Goal: Task Accomplishment & Management: Manage account settings

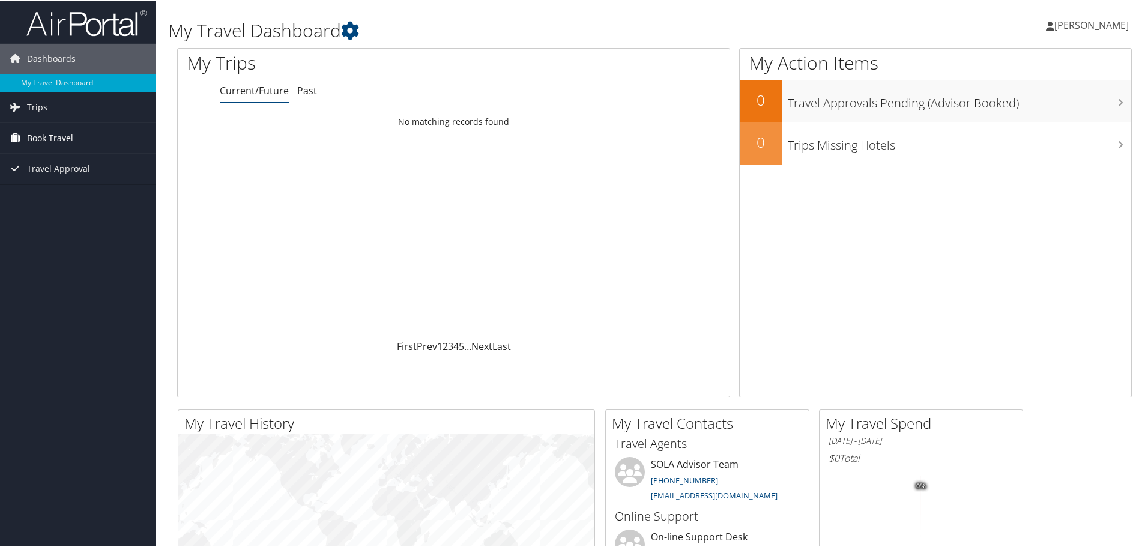
click at [61, 127] on span "Book Travel" at bounding box center [50, 137] width 46 height 30
click at [84, 174] on link "Book/Manage Online Trips" at bounding box center [78, 179] width 156 height 18
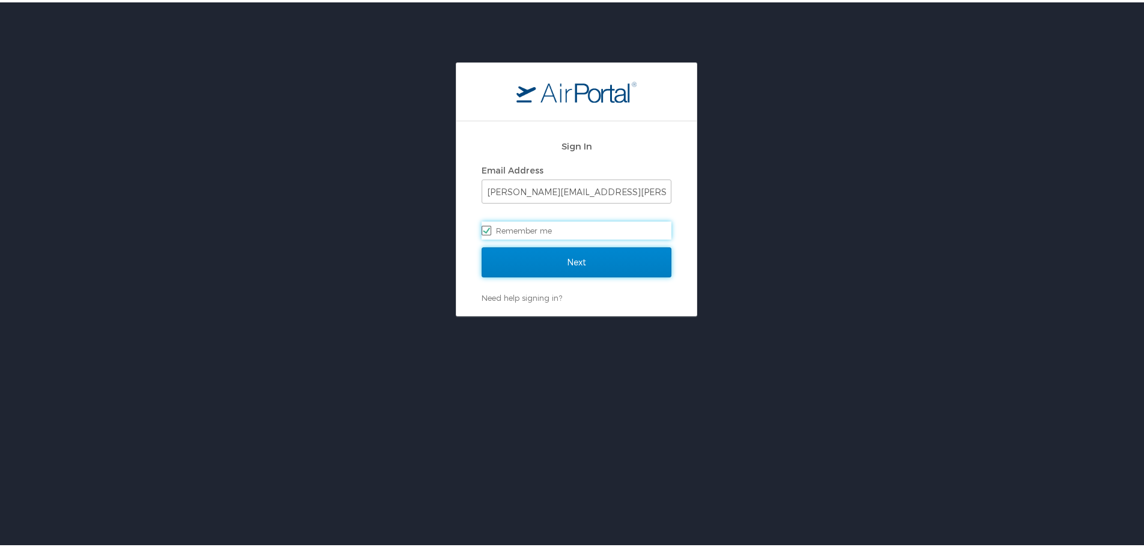
click at [560, 259] on input "Next" at bounding box center [577, 260] width 190 height 30
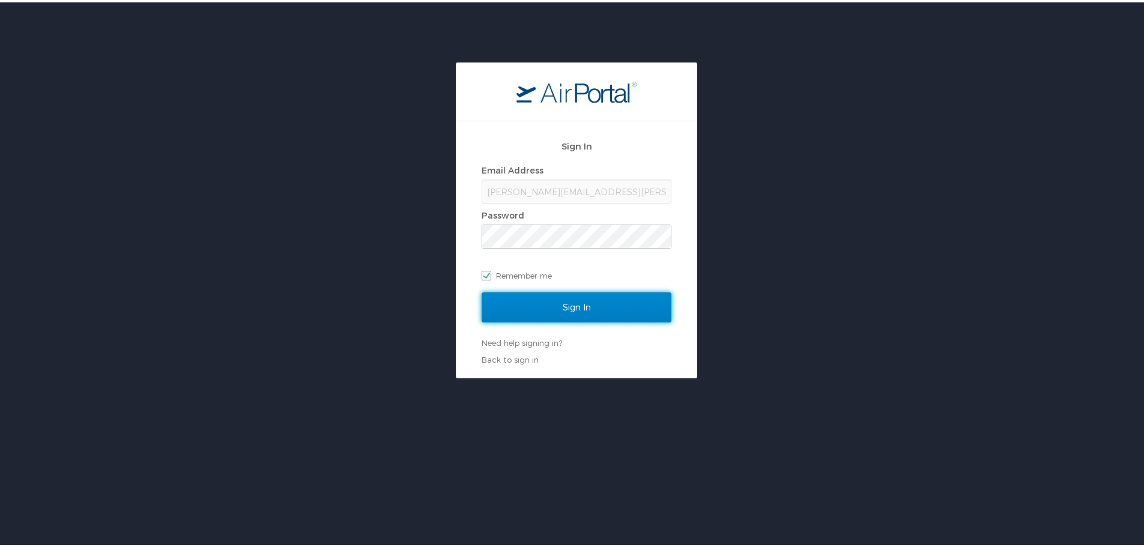
click at [565, 296] on input "Sign In" at bounding box center [577, 305] width 190 height 30
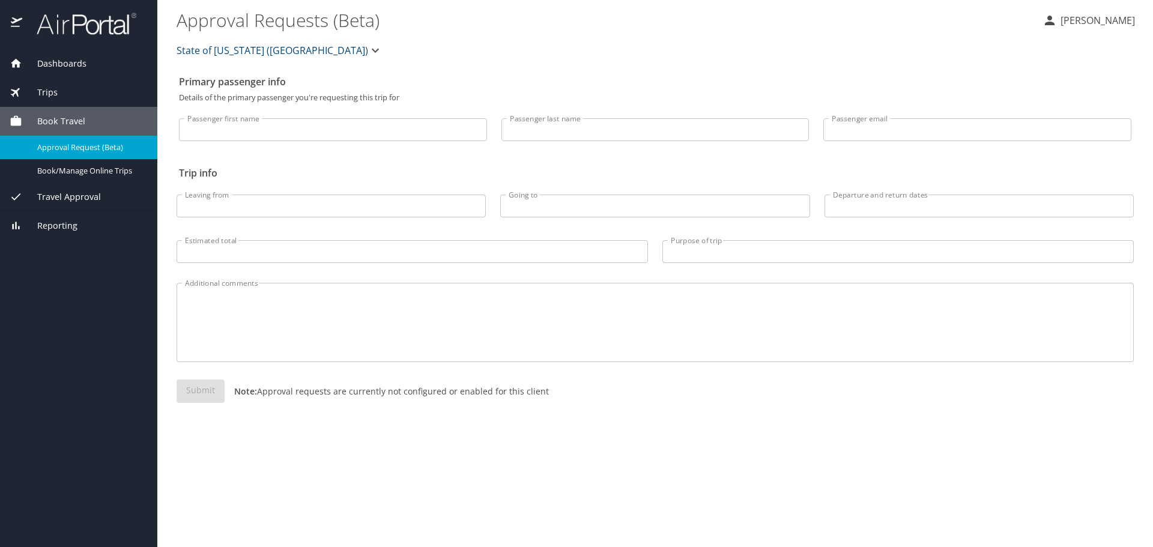
click at [70, 197] on span "Travel Approval" at bounding box center [61, 196] width 79 height 13
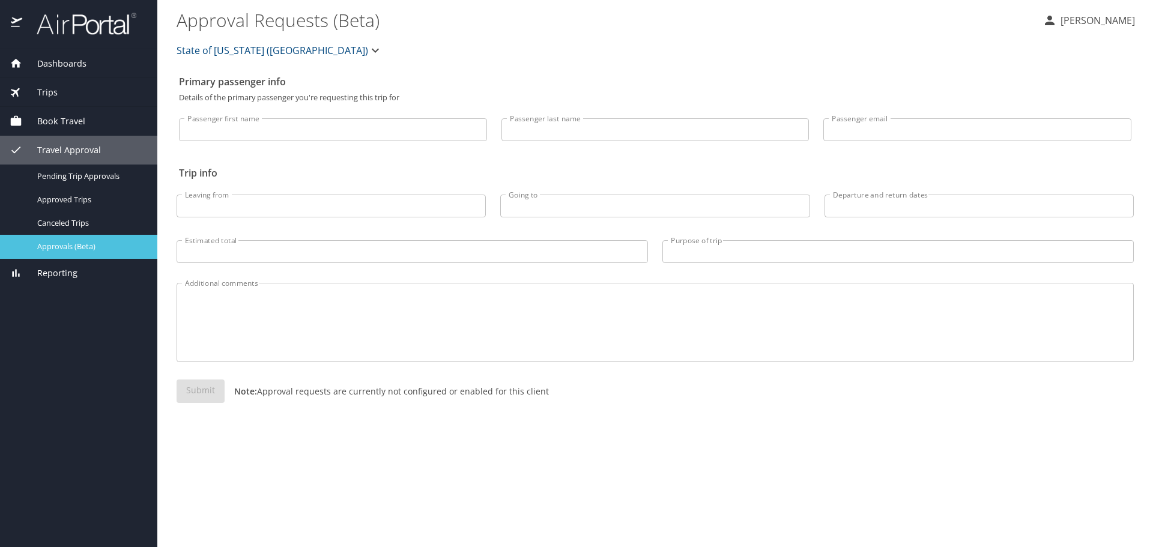
click at [80, 240] on div "Approvals (Beta)" at bounding box center [79, 247] width 138 height 14
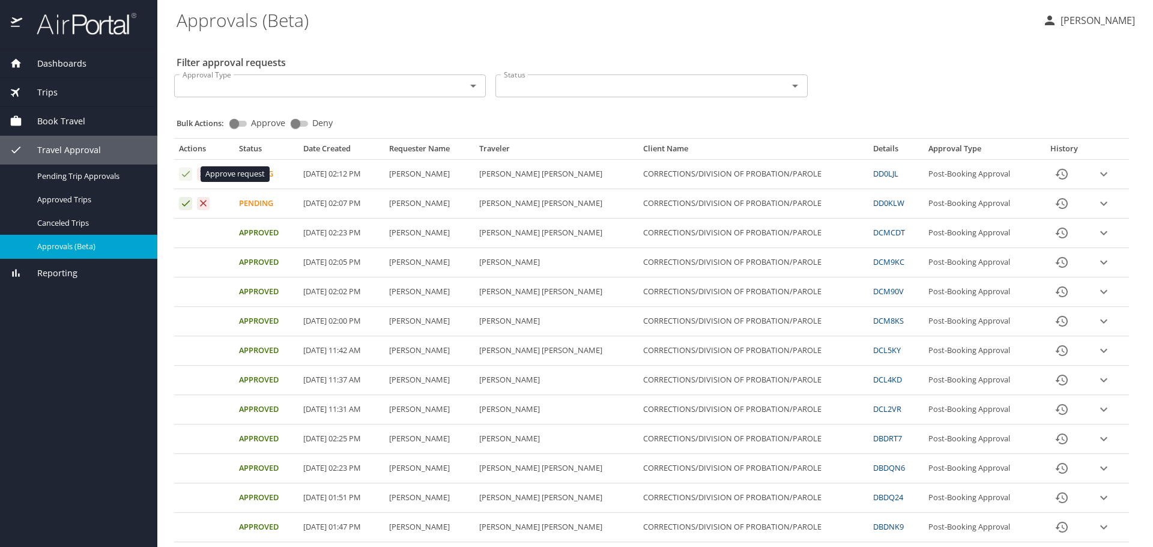
click at [183, 175] on icon "Approval table" at bounding box center [186, 174] width 8 height 6
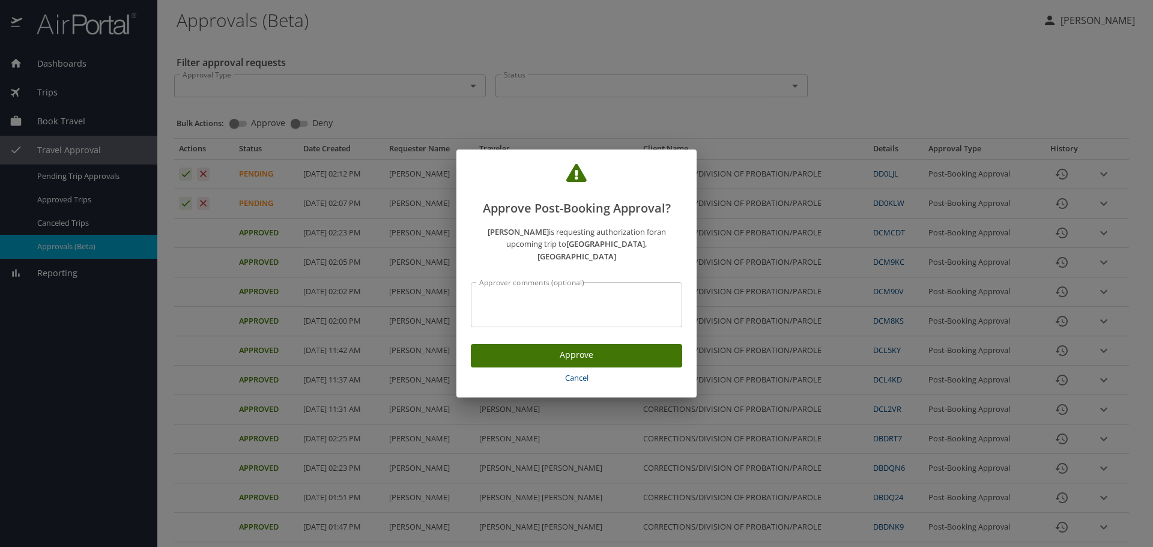
click at [509, 350] on span "Approve" at bounding box center [576, 355] width 192 height 15
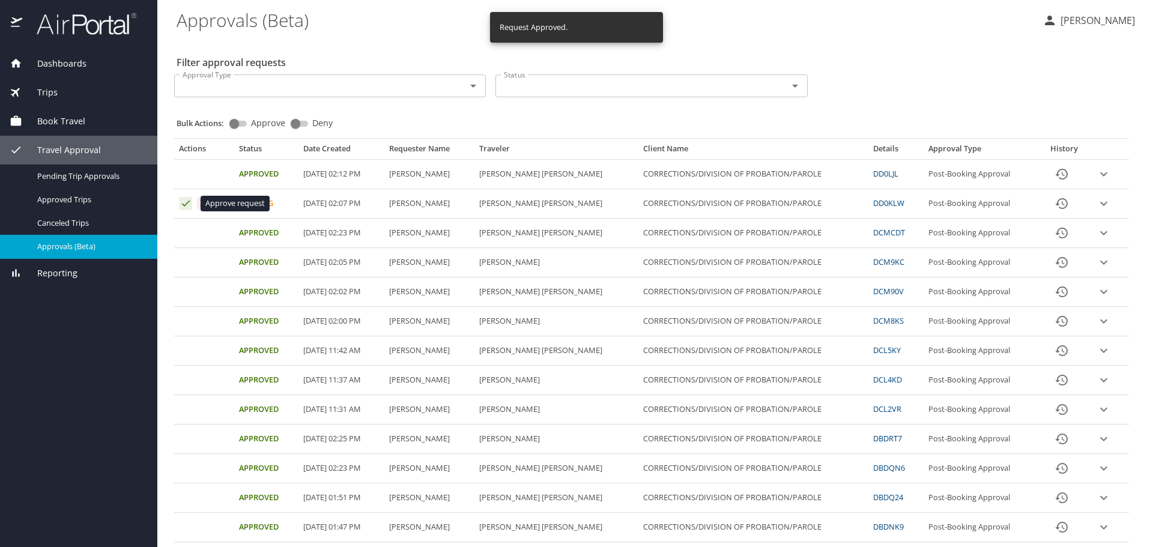
click at [183, 201] on icon "Approval table" at bounding box center [185, 203] width 11 height 11
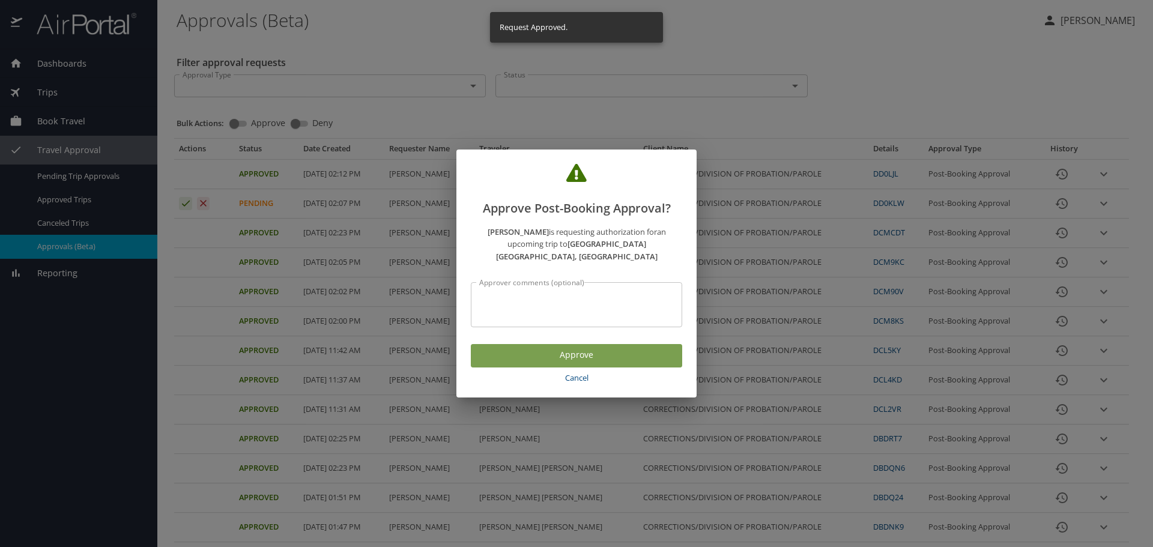
click at [495, 348] on span "Approve" at bounding box center [576, 355] width 192 height 15
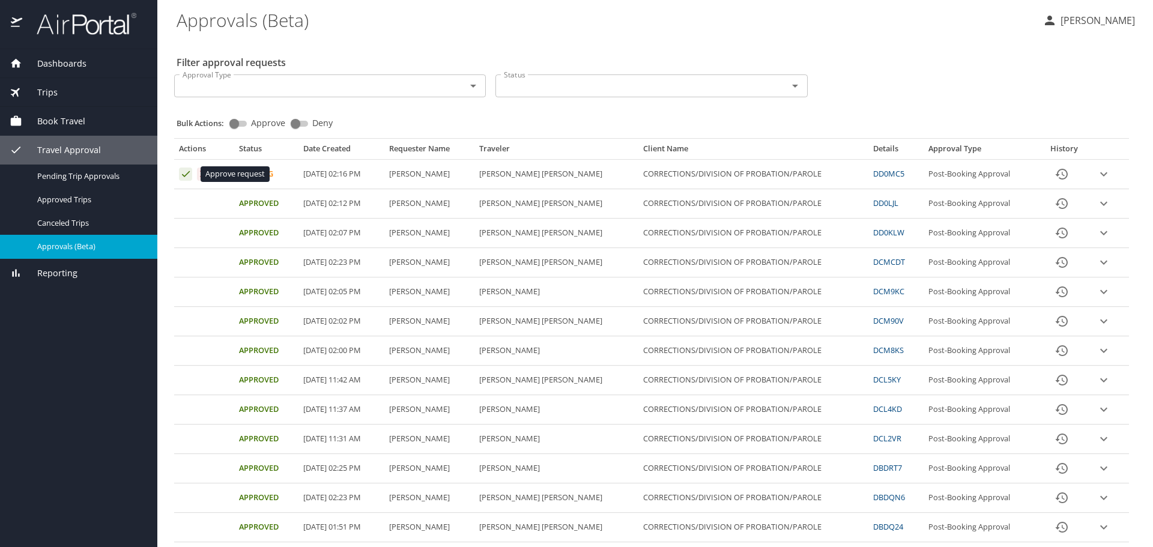
click at [187, 170] on icon "Approval table" at bounding box center [185, 173] width 11 height 11
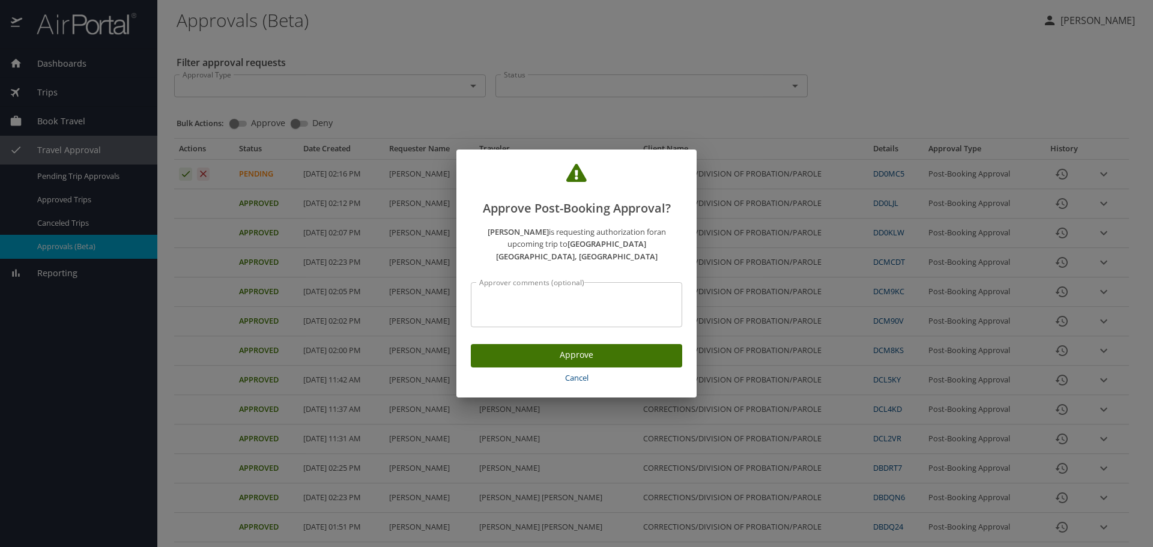
click at [530, 348] on span "Approve" at bounding box center [576, 355] width 192 height 15
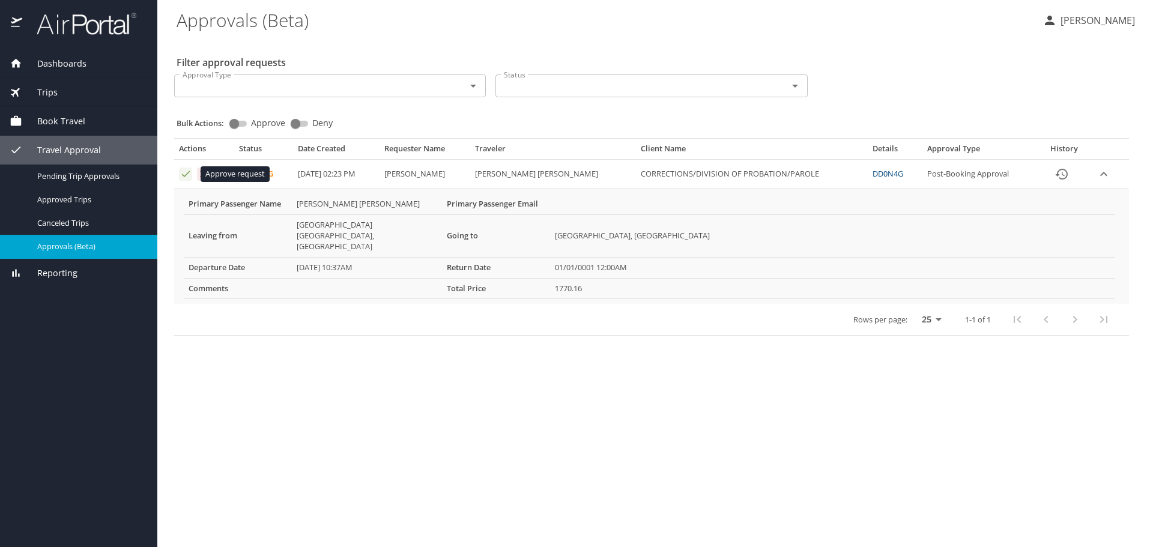
click at [187, 178] on icon "Approval table" at bounding box center [185, 173] width 11 height 11
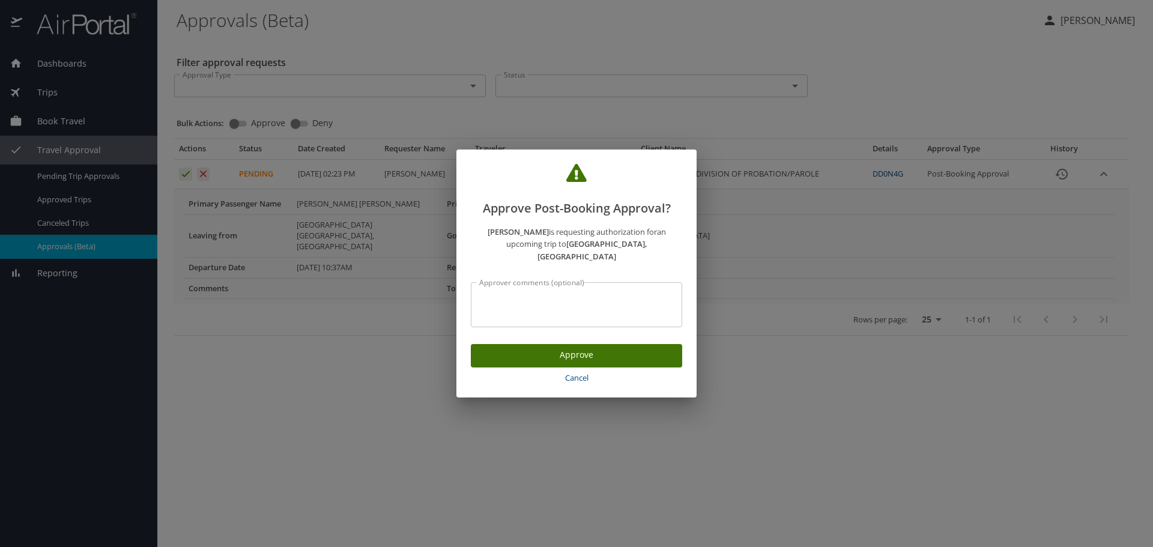
click at [566, 348] on span "Approve" at bounding box center [576, 355] width 192 height 15
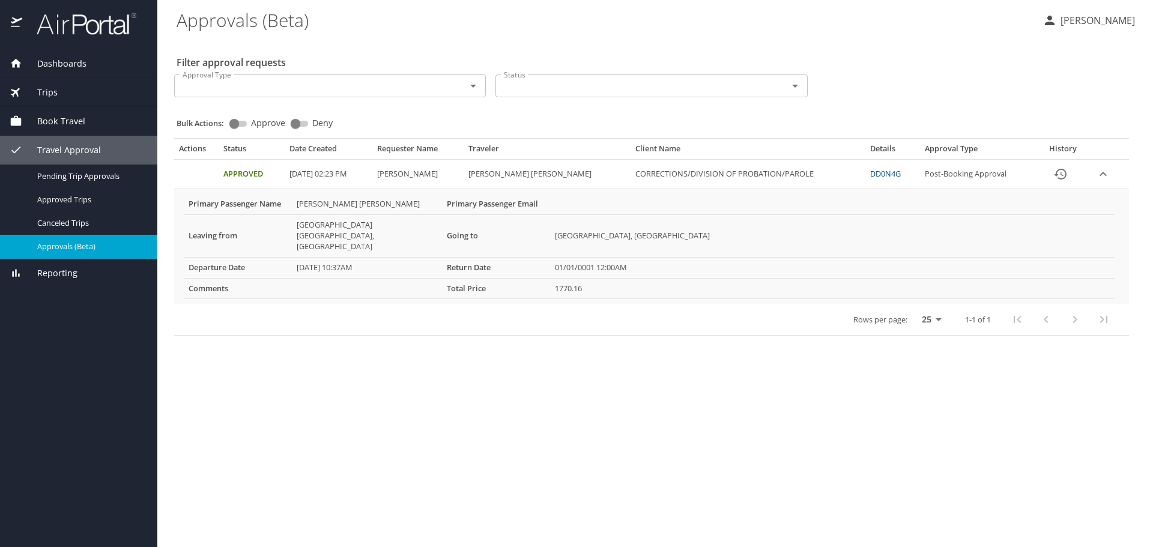
click at [653, 172] on link "DD0N4G" at bounding box center [885, 173] width 31 height 11
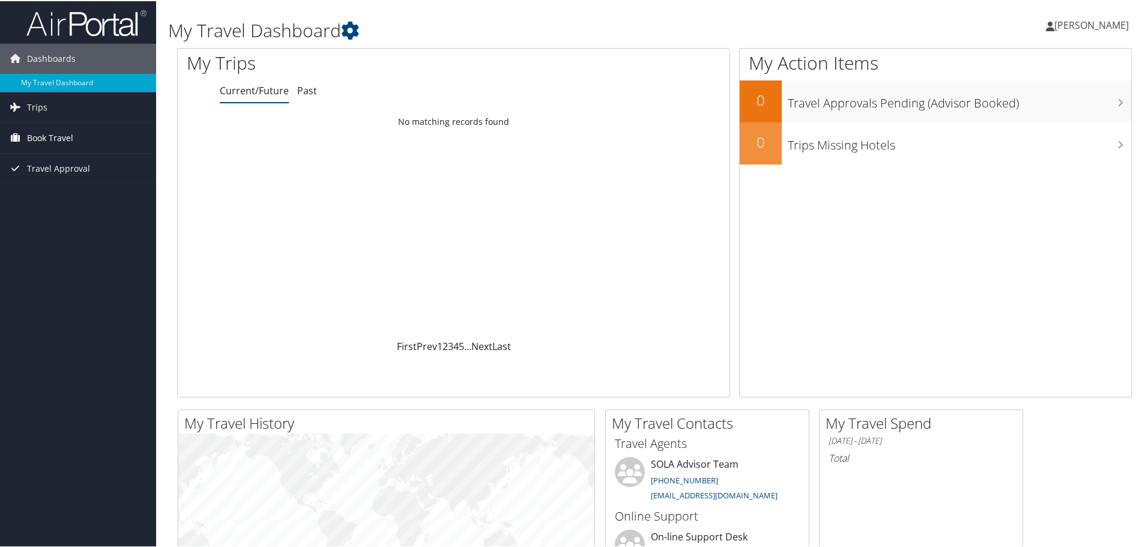
click at [70, 134] on span "Book Travel" at bounding box center [50, 137] width 46 height 30
click at [83, 174] on link "Book/Manage Online Trips" at bounding box center [78, 179] width 156 height 18
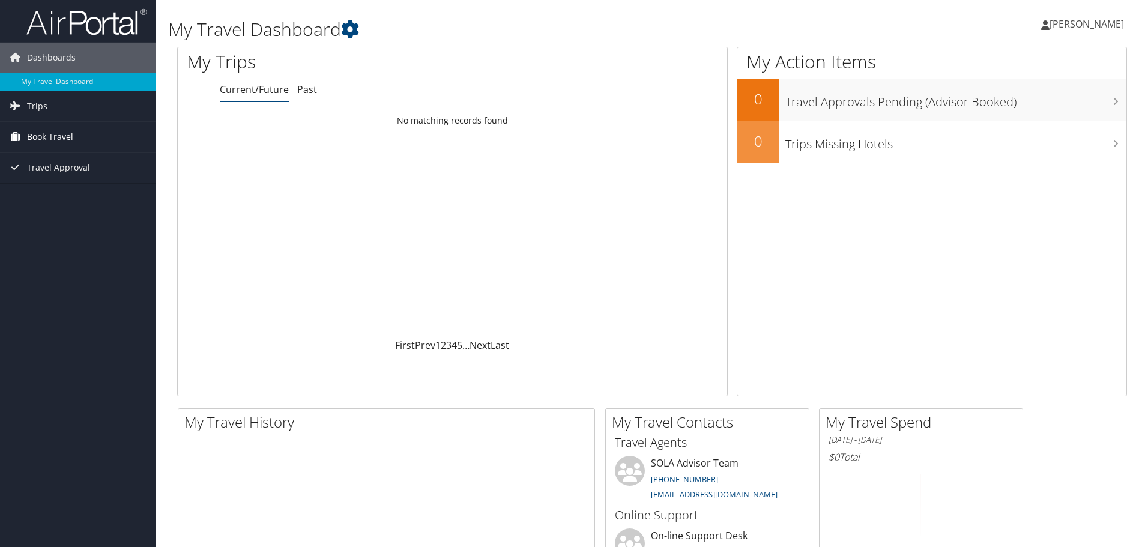
click at [62, 136] on span "Book Travel" at bounding box center [50, 137] width 46 height 30
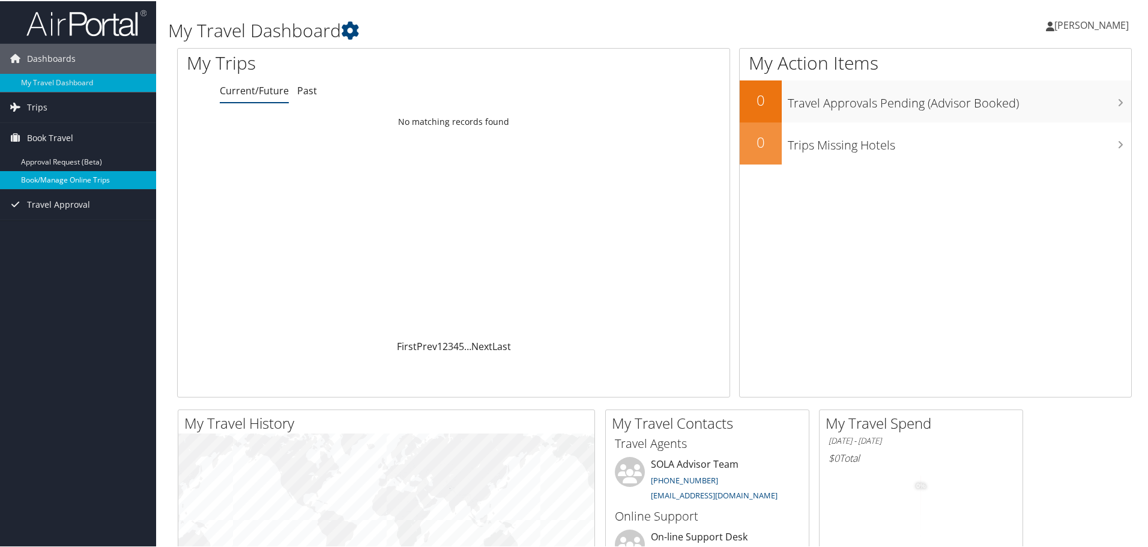
click at [78, 177] on link "Book/Manage Online Trips" at bounding box center [78, 179] width 156 height 18
